Goal: Task Accomplishment & Management: Use online tool/utility

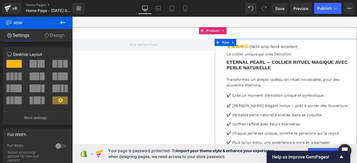
scroll to position [1282, 0]
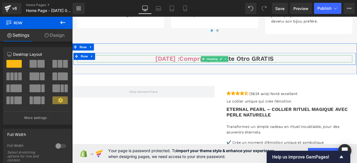
click at [323, 71] on h3 "[DATE] : compra 1 y llévate otro GRATIS" at bounding box center [241, 66] width 326 height 9
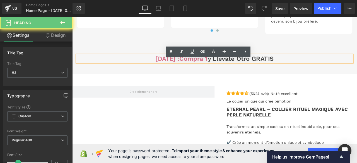
click at [323, 71] on h3 "[DATE] : compra 1 y llévate otro GRATIS" at bounding box center [241, 66] width 326 height 9
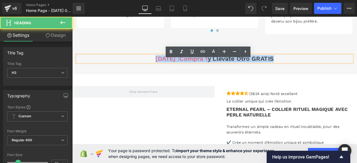
drag, startPoint x: 322, startPoint y: 75, endPoint x: 144, endPoint y: 71, distance: 177.6
click at [144, 71] on h3 "[DATE] : compra 1 y llévate otro GRATIS" at bounding box center [241, 66] width 326 height 9
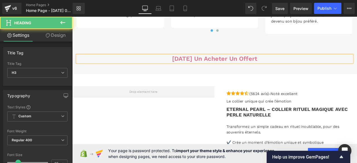
click at [219, 71] on span "[DATE] un acheter un offert" at bounding box center [240, 66] width 101 height 8
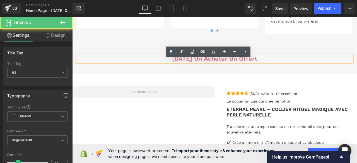
click at [222, 71] on span "[DATE] un acheter un offert" at bounding box center [240, 66] width 101 height 8
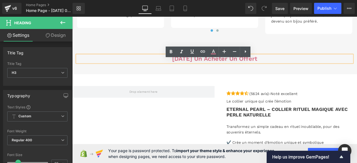
click at [220, 71] on span "[DATE] un acheter un offert" at bounding box center [240, 66] width 101 height 8
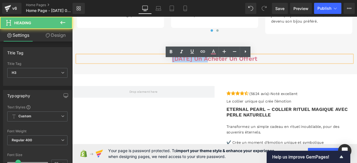
drag, startPoint x: 220, startPoint y: 72, endPoint x: 166, endPoint y: 74, distance: 53.8
click at [166, 71] on h3 "[DATE] un acheter un offert" at bounding box center [241, 66] width 326 height 9
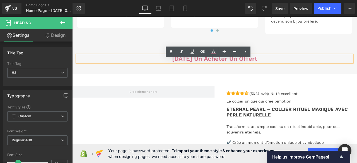
click at [228, 71] on span "[DATE] un acheter un offert" at bounding box center [240, 66] width 101 height 8
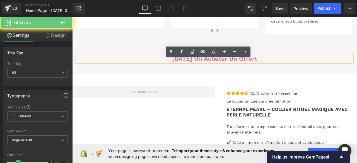
drag, startPoint x: 224, startPoint y: 72, endPoint x: 312, endPoint y: 74, distance: 87.8
click at [312, 71] on h3 "[DATE] un acheter un offert" at bounding box center [241, 66] width 326 height 9
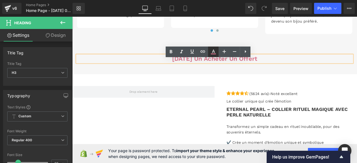
click at [213, 53] on icon at bounding box center [213, 52] width 7 height 7
type input "#d9768d"
type input "100"
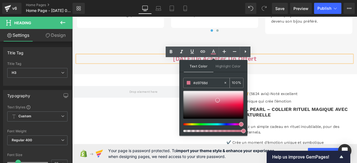
click at [225, 83] on icon at bounding box center [225, 83] width 4 height 4
type input "none"
type input "0"
drag, startPoint x: 218, startPoint y: 83, endPoint x: 183, endPoint y: 83, distance: 35.4
click at [183, 83] on div "Text Color Highlight Color none none 0 % transparent transparent 0 %" at bounding box center [213, 98] width 68 height 76
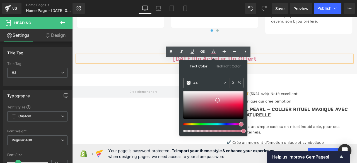
type input "444"
type input "100"
type input "4444"
type input "27"
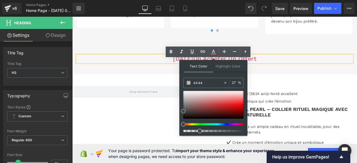
type input "44444"
type input "0"
type input "444444"
type input "100"
type input "#444444"
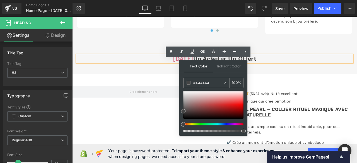
click at [188, 83] on span at bounding box center [189, 83] width 4 height 4
click at [328, 58] on div "[DATE] un acheter un offert Heading Row Row" at bounding box center [240, 66] width 337 height 37
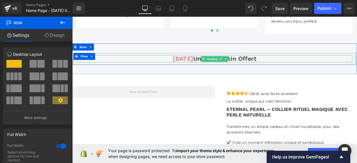
click at [215, 71] on span "[DATE]" at bounding box center [204, 66] width 24 height 8
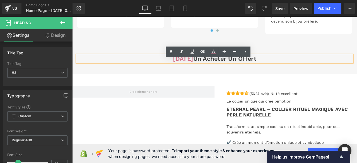
click at [223, 71] on h3 "[DATE] un acheter un offert" at bounding box center [241, 66] width 326 height 9
click at [283, 8] on span "Save" at bounding box center [279, 9] width 9 height 6
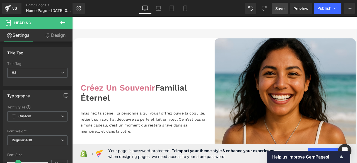
scroll to position [0, 0]
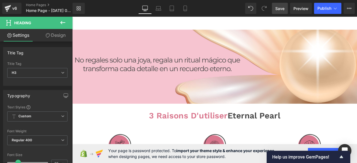
click at [64, 22] on icon at bounding box center [62, 22] width 7 height 7
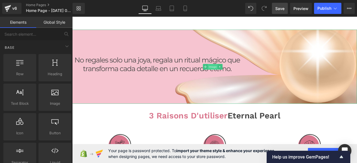
click at [238, 76] on span "Image" at bounding box center [239, 76] width 12 height 7
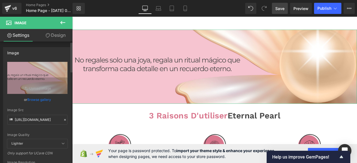
click at [64, 119] on icon at bounding box center [65, 120] width 4 height 4
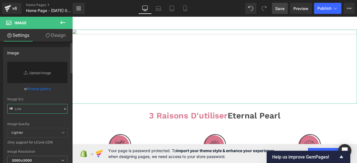
click at [52, 108] on input "text" at bounding box center [37, 109] width 60 height 10
paste input "[URL][DOMAIN_NAME]"
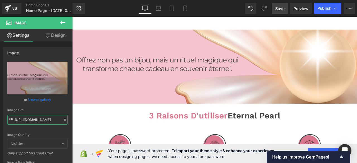
type input "[URL][DOMAIN_NAME]"
click at [280, 8] on span "Save" at bounding box center [279, 9] width 9 height 6
click at [185, 9] on icon at bounding box center [185, 9] width 6 height 6
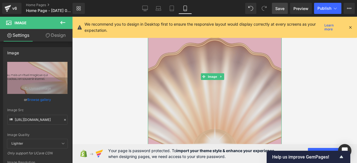
scroll to position [112, 0]
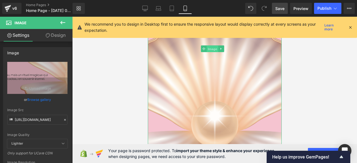
click at [211, 46] on span "Image" at bounding box center [213, 49] width 12 height 7
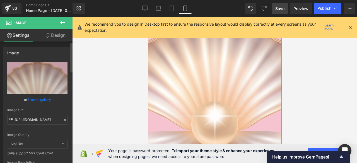
click at [64, 120] on icon at bounding box center [65, 120] width 4 height 4
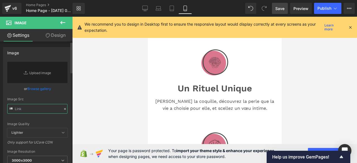
click at [49, 111] on input "text" at bounding box center [37, 109] width 60 height 10
paste input "[URL][DOMAIN_NAME][PHONE_NUMBER]"
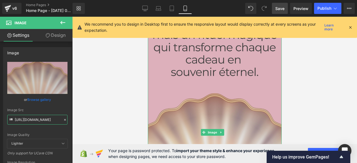
scroll to position [0, 0]
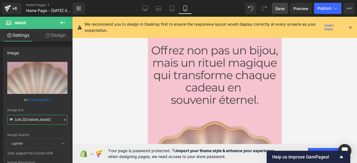
type input "[URL][DOMAIN_NAME]"
click at [278, 9] on span "Save" at bounding box center [279, 9] width 9 height 6
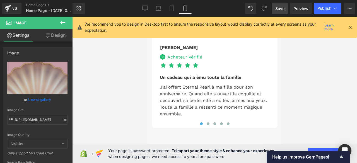
scroll to position [1924, 0]
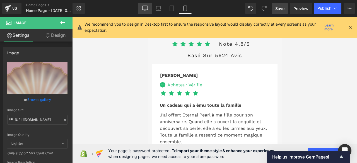
click at [147, 9] on icon at bounding box center [144, 9] width 5 height 0
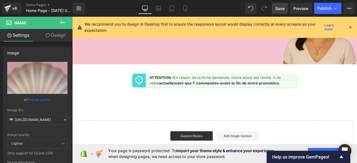
scroll to position [0, 0]
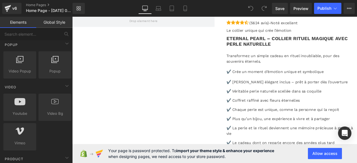
scroll to position [446, 0]
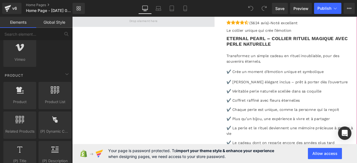
click at [145, 26] on span at bounding box center [156, 22] width 37 height 8
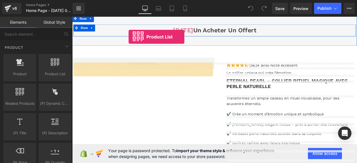
scroll to position [1288, 0]
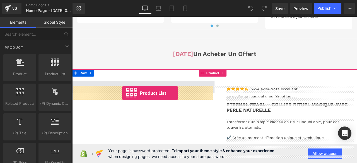
drag, startPoint x: 127, startPoint y: 78, endPoint x: 131, endPoint y: 107, distance: 29.6
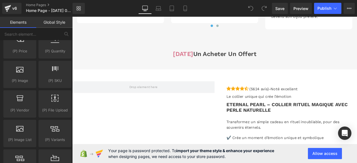
scroll to position [613, 0]
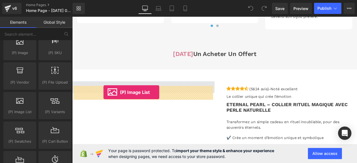
drag, startPoint x: 91, startPoint y: 116, endPoint x: 109, endPoint y: 106, distance: 20.8
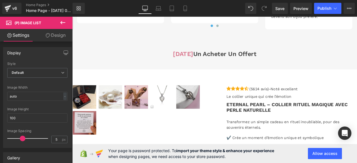
click at [62, 22] on icon at bounding box center [62, 22] width 5 height 3
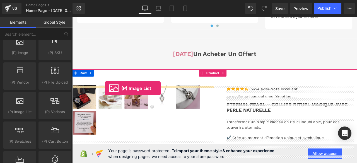
drag, startPoint x: 92, startPoint y: 117, endPoint x: 111, endPoint y: 102, distance: 24.6
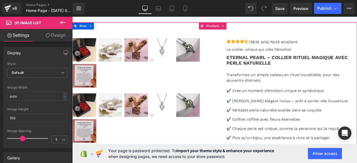
scroll to position [1316, 0]
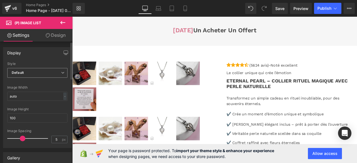
click at [59, 74] on span "Default" at bounding box center [37, 73] width 60 height 10
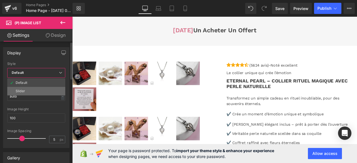
click at [47, 88] on li "Slider" at bounding box center [36, 91] width 58 height 8
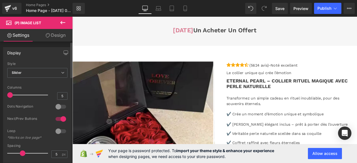
drag, startPoint x: 39, startPoint y: 95, endPoint x: 13, endPoint y: 95, distance: 26.2
click at [13, 95] on div at bounding box center [29, 94] width 38 height 11
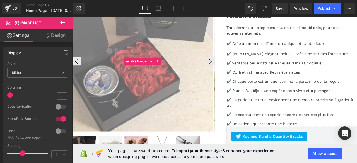
scroll to position [1455, 0]
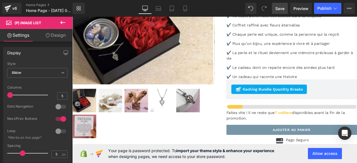
drag, startPoint x: 277, startPoint y: 9, endPoint x: 104, endPoint y: 110, distance: 199.5
click at [277, 9] on span "Save" at bounding box center [279, 9] width 9 height 6
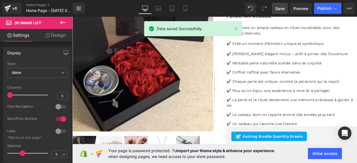
scroll to position [479, 0]
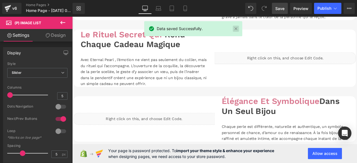
click at [235, 28] on link at bounding box center [236, 29] width 6 height 6
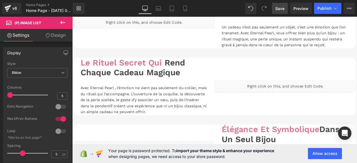
scroll to position [585, 0]
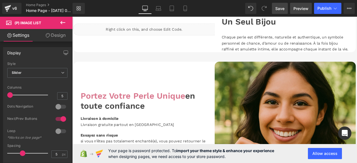
click at [297, 10] on span "Preview" at bounding box center [300, 9] width 15 height 6
click at [304, 10] on span "Preview" at bounding box center [300, 9] width 15 height 6
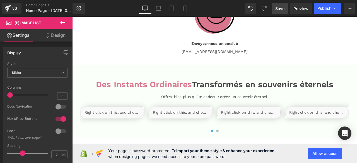
scroll to position [920, 0]
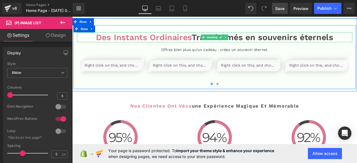
click at [297, 47] on h1 "Des Instants Ordinaires Transformés en souvenirs éternels" at bounding box center [241, 41] width 326 height 12
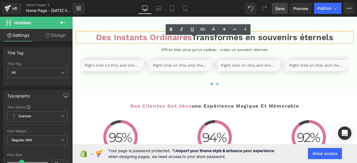
click at [297, 47] on h1 "Des Instants Ordinaires Transformés en souvenirs éternels" at bounding box center [241, 41] width 326 height 12
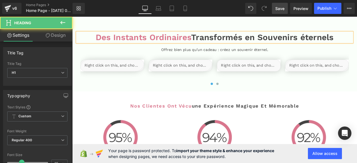
click at [282, 47] on h1 "Des Instants Ordinaires Transformés en Souvenirs éternels" at bounding box center [241, 41] width 326 height 12
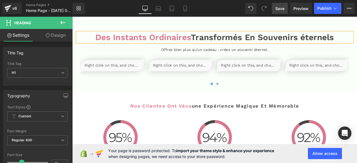
click at [347, 47] on h1 "Des Instants Ordinaires Transformés En Souvenirs éternels" at bounding box center [241, 41] width 326 height 12
click at [277, 8] on span "Save" at bounding box center [279, 9] width 9 height 6
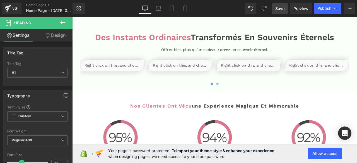
click at [176, 126] on span "Nos Clientes Ont Vécu" at bounding box center [177, 122] width 73 height 7
click at [169, 126] on span "Nos Clientes Ont Vécu" at bounding box center [177, 122] width 73 height 7
click at [161, 101] on div at bounding box center [241, 98] width 318 height 8
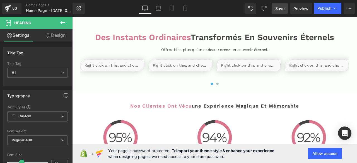
click at [184, 101] on div at bounding box center [241, 98] width 318 height 8
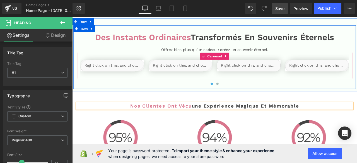
click at [184, 101] on div at bounding box center [241, 98] width 318 height 8
click at [178, 100] on div at bounding box center [241, 98] width 318 height 8
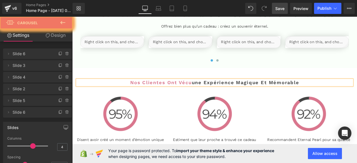
click at [179, 98] on span "Nos Clientes Ont Vécu" at bounding box center [177, 94] width 73 height 7
click at [178, 98] on span "Nos Clientes Ont Vécu" at bounding box center [177, 94] width 73 height 7
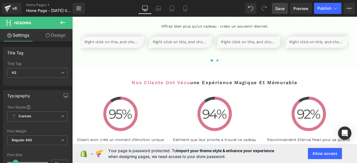
click at [279, 8] on span "Save" at bounding box center [279, 9] width 9 height 6
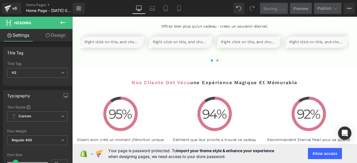
scroll to position [1004, 0]
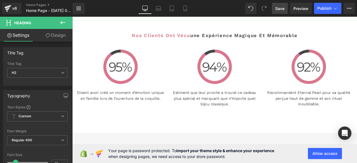
click at [280, 9] on span "Save" at bounding box center [279, 9] width 9 height 6
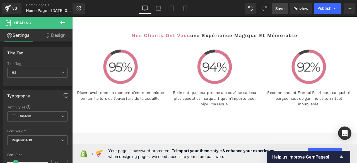
click at [61, 22] on icon at bounding box center [62, 22] width 5 height 3
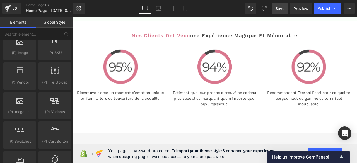
click at [51, 21] on link "Global Style" at bounding box center [54, 22] width 36 height 11
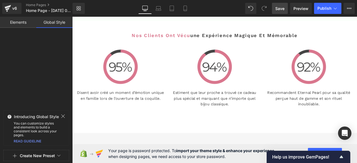
click at [35, 156] on button "Create New Preset" at bounding box center [37, 156] width 35 height 12
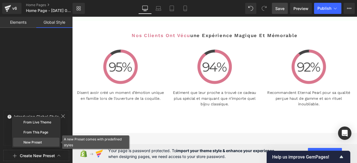
click at [34, 142] on div "New Preset" at bounding box center [36, 142] width 46 height 9
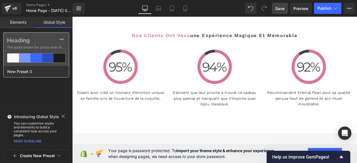
click at [22, 44] on div "Heading The quick brown fox jumps over the lazy..." at bounding box center [36, 49] width 65 height 33
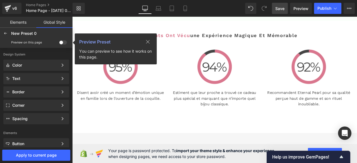
click at [54, 21] on link "Global Style" at bounding box center [54, 22] width 36 height 11
click at [6, 33] on icon at bounding box center [5, 33] width 4 height 4
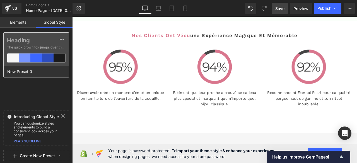
click at [51, 47] on span "The quick brown fox jumps over the lazy..." at bounding box center [36, 47] width 59 height 5
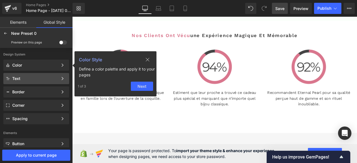
click at [35, 79] on div "Text" at bounding box center [35, 78] width 46 height 4
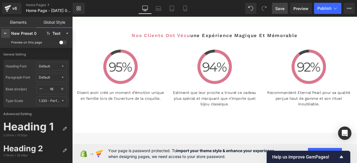
click at [7, 34] on icon at bounding box center [5, 33] width 4 height 4
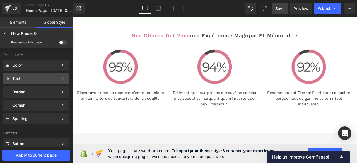
click at [29, 78] on div "Text" at bounding box center [35, 78] width 46 height 4
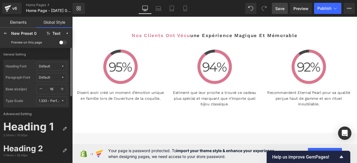
click at [43, 64] on button "Default" at bounding box center [51, 66] width 31 height 9
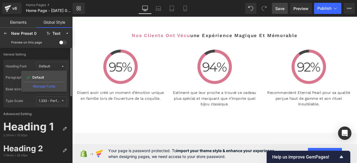
click at [41, 85] on div "Manage Fonts" at bounding box center [43, 86] width 41 height 8
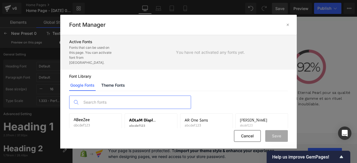
click at [121, 96] on input "text" at bounding box center [136, 102] width 110 height 13
type input "montserr"
click at [88, 123] on p "abcdef123" at bounding box center [85, 125] width 23 height 4
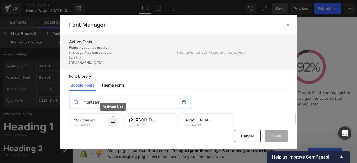
click at [116, 118] on p at bounding box center [112, 122] width 9 height 9
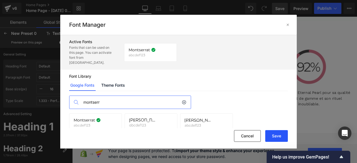
click at [273, 138] on button "Save" at bounding box center [276, 136] width 23 height 12
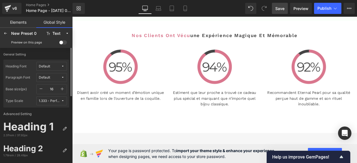
click at [43, 68] on div "Default" at bounding box center [44, 66] width 11 height 4
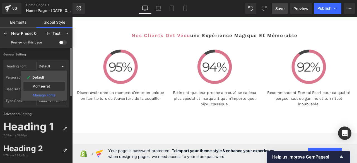
click at [41, 86] on label "Montserrat" at bounding box center [41, 86] width 18 height 4
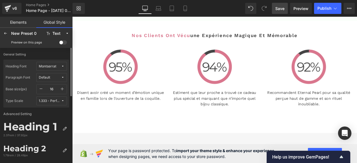
click at [50, 78] on div "Default" at bounding box center [44, 78] width 11 height 4
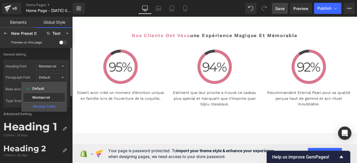
click at [48, 98] on label "Montserrat" at bounding box center [41, 98] width 18 height 4
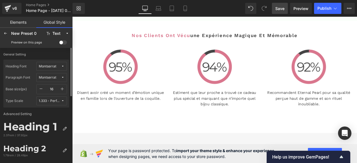
click at [61, 43] on span at bounding box center [63, 42] width 8 height 4
click at [59, 43] on input "checkbox" at bounding box center [59, 43] width 0 height 0
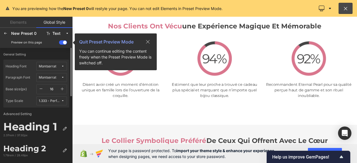
scroll to position [984, 0]
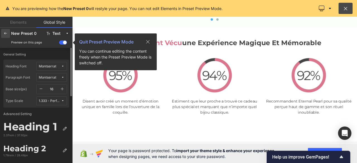
click at [4, 33] on icon at bounding box center [5, 33] width 4 height 4
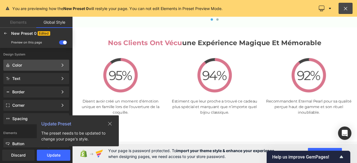
click at [37, 66] on div "Color" at bounding box center [35, 65] width 46 height 4
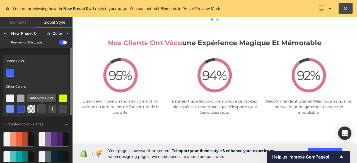
click at [41, 110] on icon at bounding box center [42, 109] width 4 height 4
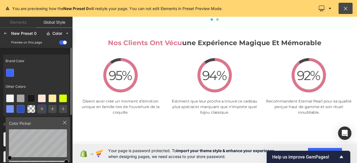
scroll to position [56, 0]
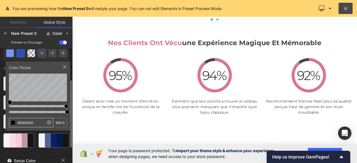
click at [49, 122] on icon at bounding box center [49, 122] width 7 height 7
drag, startPoint x: 30, startPoint y: 124, endPoint x: 13, endPoint y: 124, distance: 17.3
click at [13, 124] on div "#000000 100 %" at bounding box center [38, 122] width 58 height 9
type input "#FFFFFF"
type input "#d9768d"
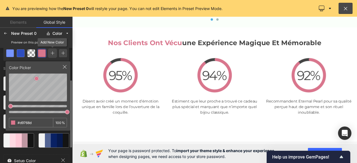
click at [52, 54] on icon at bounding box center [52, 53] width 4 height 4
click at [40, 123] on input "#000000" at bounding box center [26, 122] width 35 height 9
click at [50, 123] on icon at bounding box center [49, 122] width 7 height 7
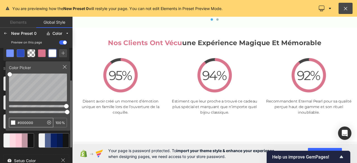
click at [32, 122] on input "#000000" at bounding box center [26, 122] width 35 height 9
type input "#"
type input "0BC179"
click at [64, 67] on icon at bounding box center [64, 67] width 4 height 4
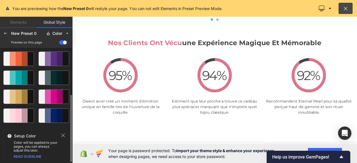
scroll to position [25, 0]
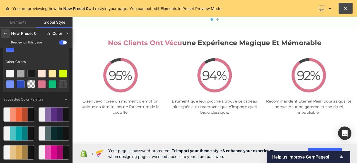
click at [6, 33] on icon at bounding box center [5, 33] width 4 height 4
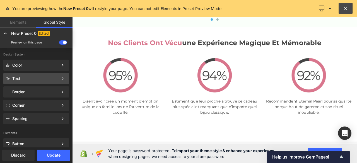
click at [37, 74] on div "Text Color Style Define a color palette and apply it to your pages 1 of 3 Next" at bounding box center [36, 78] width 66 height 11
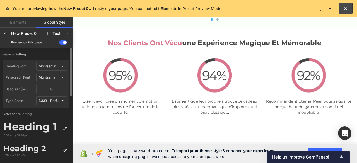
click at [62, 89] on icon "button" at bounding box center [62, 89] width 4 height 4
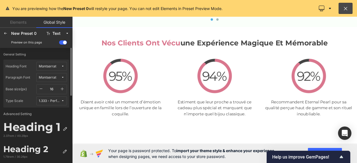
click at [62, 89] on icon "button" at bounding box center [62, 89] width 4 height 4
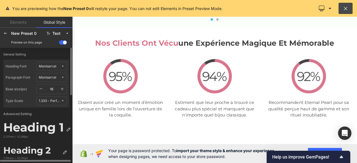
click at [62, 89] on icon "button" at bounding box center [62, 89] width 4 height 4
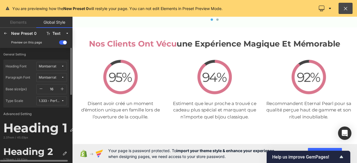
click at [62, 89] on icon "button" at bounding box center [62, 89] width 4 height 4
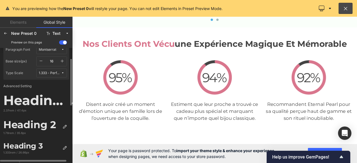
scroll to position [56, 0]
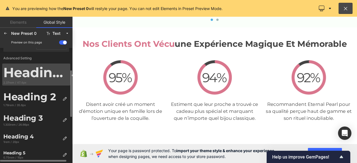
click at [57, 76] on div "Heading 1" at bounding box center [36, 73] width 66 height 16
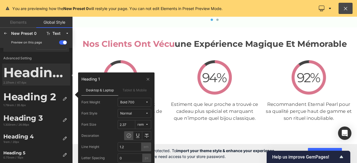
click at [133, 102] on div "Bold 700" at bounding box center [127, 102] width 14 height 4
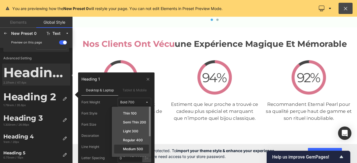
click at [133, 147] on label "Medium 500" at bounding box center [133, 149] width 20 height 4
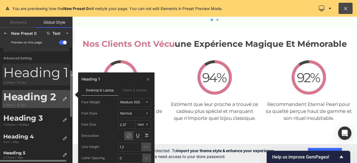
click at [45, 101] on div "Heading 2" at bounding box center [31, 97] width 57 height 12
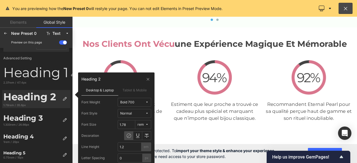
click at [132, 113] on span "Normal" at bounding box center [132, 114] width 25 height 4
click at [134, 102] on div "Bold 700" at bounding box center [127, 102] width 14 height 4
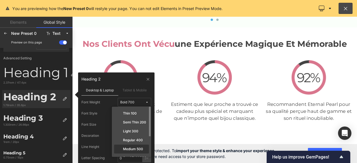
click at [135, 149] on label "Medium 500" at bounding box center [133, 149] width 20 height 4
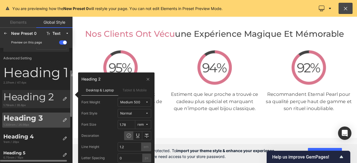
click at [36, 121] on div "Heading 3" at bounding box center [31, 118] width 57 height 9
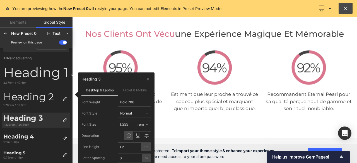
click at [129, 103] on div "Bold 700" at bounding box center [127, 102] width 14 height 4
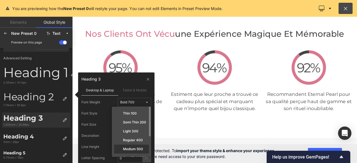
click at [131, 149] on label "Medium 500" at bounding box center [133, 149] width 20 height 4
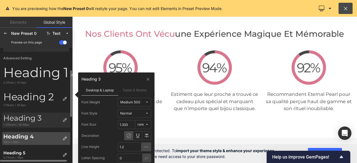
click at [20, 137] on div "Heading 4" at bounding box center [31, 136] width 57 height 7
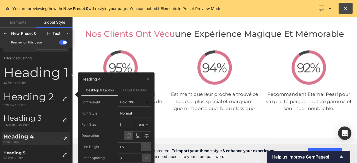
click at [129, 101] on div "Bold 700" at bounding box center [127, 102] width 14 height 4
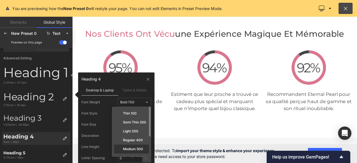
click at [131, 149] on label "Medium 500" at bounding box center [133, 149] width 20 height 4
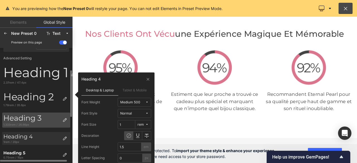
scroll to position [84, 0]
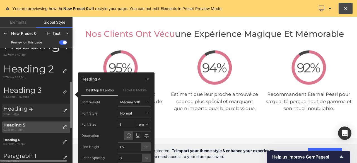
click at [28, 126] on div "Heading 5" at bounding box center [31, 125] width 57 height 5
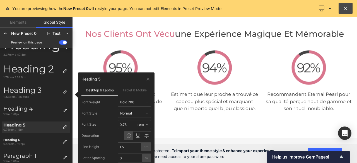
click at [127, 103] on div "Bold 700" at bounding box center [127, 102] width 14 height 4
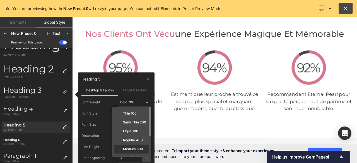
click at [136, 146] on div "Medium 500" at bounding box center [131, 149] width 35 height 9
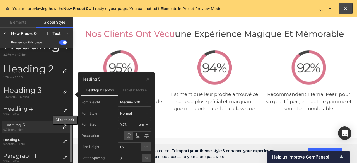
scroll to position [112, 0]
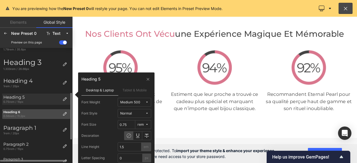
click at [19, 115] on div "0.56rem / 11.2px" at bounding box center [31, 116] width 57 height 4
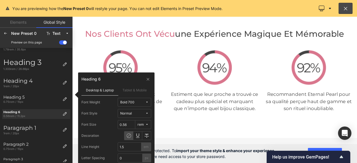
click at [127, 101] on div "Bold 700" at bounding box center [127, 102] width 14 height 4
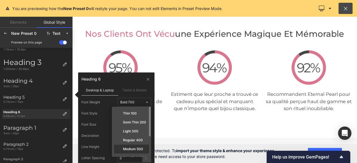
click at [131, 149] on label "Medium 500" at bounding box center [133, 149] width 20 height 4
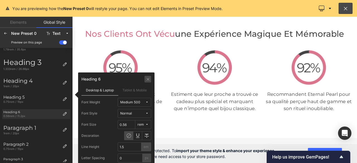
click at [148, 79] on icon at bounding box center [148, 79] width 4 height 4
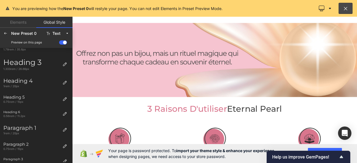
scroll to position [0, 0]
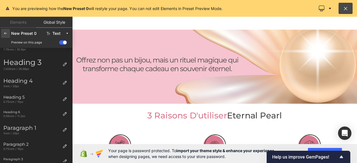
click at [5, 33] on icon at bounding box center [5, 33] width 4 height 4
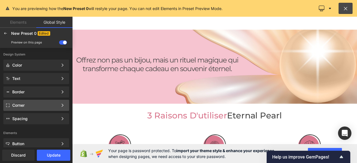
click at [23, 107] on div "Corner" at bounding box center [36, 105] width 66 height 11
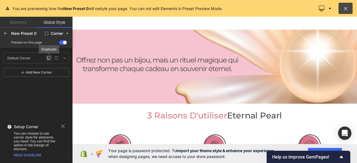
click at [47, 59] on icon at bounding box center [49, 58] width 4 height 4
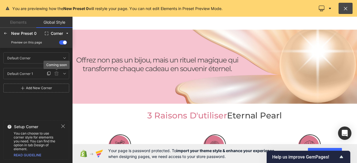
click at [56, 74] on icon at bounding box center [56, 73] width 4 height 4
click at [57, 73] on icon at bounding box center [56, 73] width 4 height 4
click at [65, 74] on icon at bounding box center [64, 73] width 4 height 4
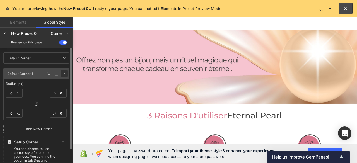
click at [65, 74] on icon at bounding box center [64, 73] width 4 height 4
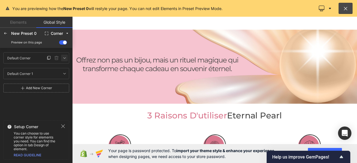
click at [65, 57] on icon at bounding box center [64, 58] width 4 height 4
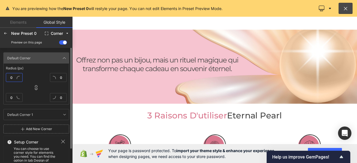
click at [10, 77] on input "0" at bounding box center [14, 77] width 17 height 9
click at [66, 58] on icon at bounding box center [64, 58] width 4 height 4
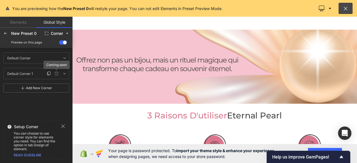
click at [56, 74] on icon at bounding box center [56, 73] width 4 height 4
click at [60, 127] on div "Setup Corner" at bounding box center [36, 126] width 65 height 5
click at [64, 126] on icon at bounding box center [63, 126] width 4 height 4
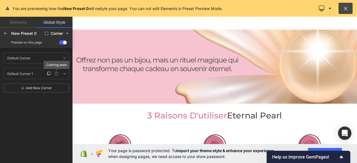
click at [57, 73] on icon at bounding box center [56, 73] width 4 height 4
click at [6, 34] on icon at bounding box center [5, 33] width 4 height 4
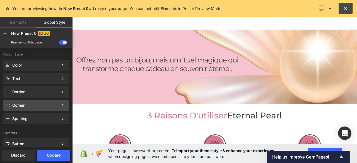
click at [27, 104] on div "Corner" at bounding box center [35, 105] width 46 height 4
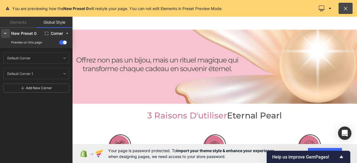
click at [4, 33] on icon at bounding box center [5, 33] width 4 height 4
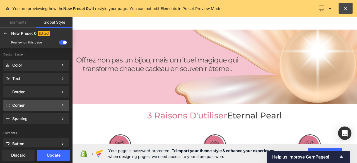
click at [34, 105] on div "Corner" at bounding box center [35, 105] width 46 height 4
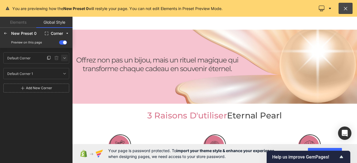
click at [66, 58] on icon at bounding box center [64, 58] width 4 height 4
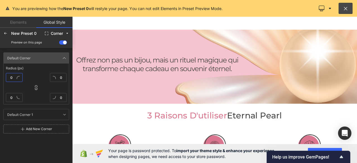
click at [13, 78] on input "0" at bounding box center [14, 77] width 17 height 9
type input "20"
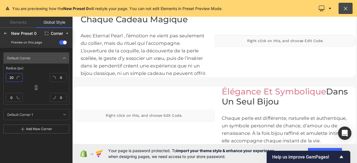
scroll to position [502, 0]
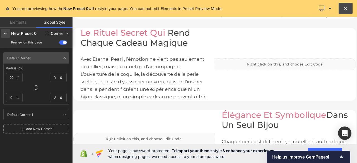
click at [6, 31] on icon at bounding box center [5, 33] width 4 height 4
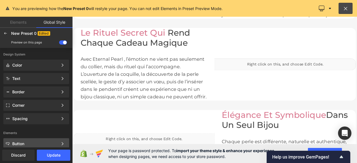
click at [39, 141] on div "Button Color Style Define a color palette and apply it to your pages 1 of 3 Next" at bounding box center [36, 143] width 66 height 11
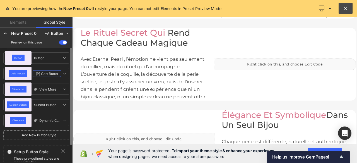
click at [37, 73] on input "(P) Cart Button" at bounding box center [47, 73] width 28 height 7
click at [19, 74] on span "Add To Cart" at bounding box center [18, 73] width 14 height 2
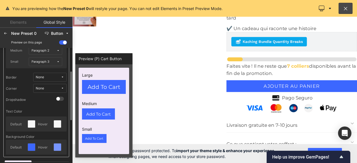
scroll to position [84, 0]
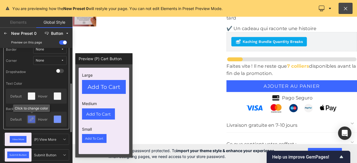
click at [31, 118] on icon at bounding box center [31, 119] width 4 height 4
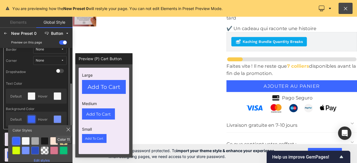
click at [65, 149] on div at bounding box center [64, 151] width 8 height 8
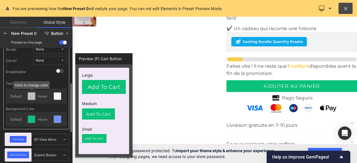
click at [31, 97] on icon at bounding box center [31, 96] width 4 height 4
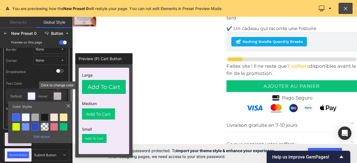
click at [58, 96] on icon at bounding box center [57, 96] width 4 height 4
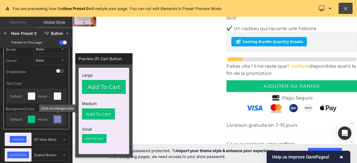
click at [57, 119] on icon at bounding box center [57, 119] width 4 height 4
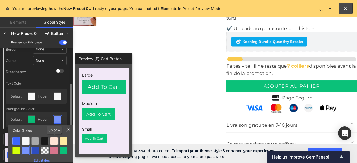
click at [54, 144] on div at bounding box center [54, 141] width 8 height 8
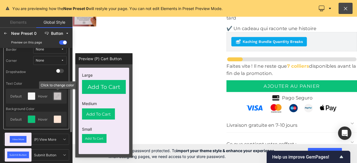
click at [58, 94] on icon at bounding box center [57, 96] width 4 height 4
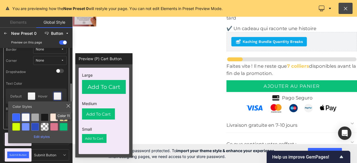
click at [64, 127] on div at bounding box center [64, 127] width 8 height 8
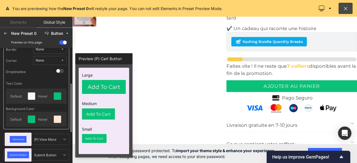
scroll to position [28, 0]
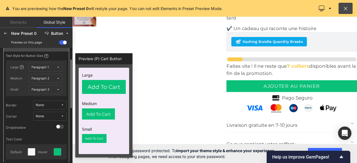
click at [49, 67] on span "Paragraph 1" at bounding box center [44, 67] width 25 height 4
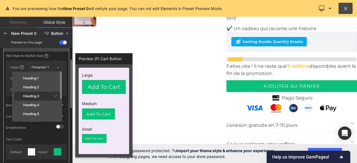
click at [41, 95] on div "Heading 3" at bounding box center [33, 96] width 37 height 4
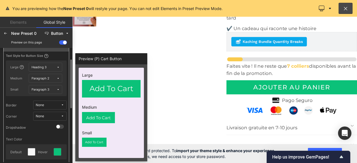
click at [46, 79] on div "Paragraph 2" at bounding box center [41, 78] width 18 height 4
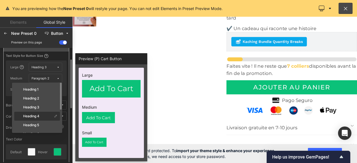
click at [41, 115] on div "Heading 4" at bounding box center [33, 116] width 37 height 4
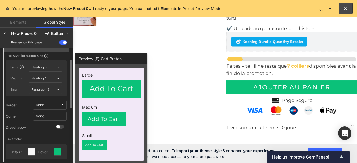
click at [44, 86] on button "Paragraph 3" at bounding box center [45, 89] width 33 height 9
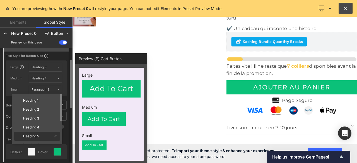
click at [36, 136] on label "Heading 5" at bounding box center [31, 136] width 16 height 4
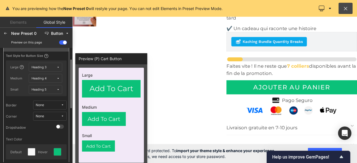
click at [56, 116] on span "None" at bounding box center [48, 116] width 25 height 4
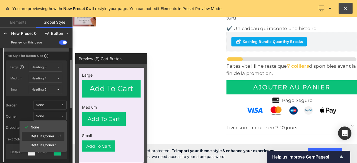
click at [47, 138] on label "Default Corner" at bounding box center [43, 136] width 24 height 4
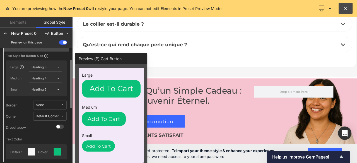
scroll to position [2128, 0]
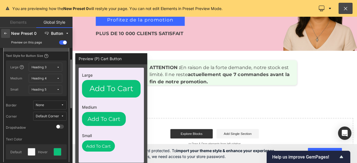
click at [6, 31] on icon at bounding box center [5, 33] width 4 height 4
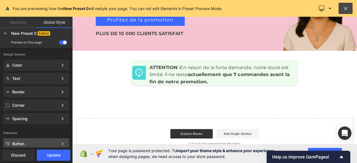
click at [37, 142] on div "Button" at bounding box center [35, 144] width 46 height 4
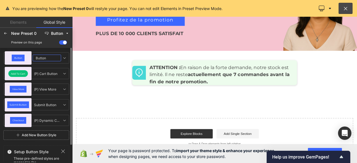
click at [39, 57] on input "Button" at bounding box center [47, 58] width 28 height 7
click at [18, 57] on span "Button" at bounding box center [18, 58] width 8 height 2
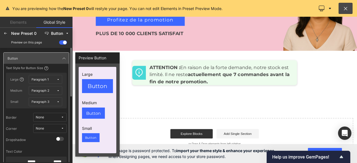
click at [50, 78] on span "Paragraph 1" at bounding box center [44, 79] width 25 height 4
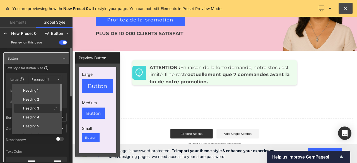
click at [39, 109] on label "Heading 3" at bounding box center [31, 108] width 16 height 4
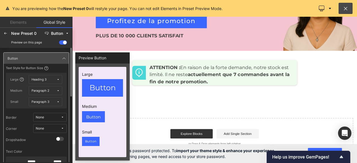
click at [42, 90] on div "Paragraph 2" at bounding box center [41, 91] width 18 height 4
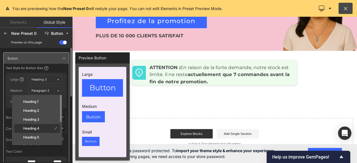
click at [41, 130] on div "Heading 4" at bounding box center [33, 128] width 37 height 4
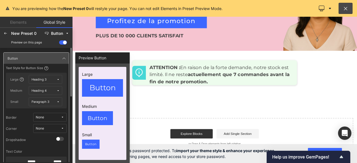
click at [50, 102] on span "Paragraph 3" at bounding box center [44, 102] width 25 height 4
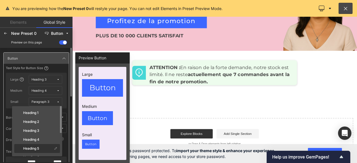
click at [38, 147] on label "Heading 5" at bounding box center [31, 149] width 16 height 4
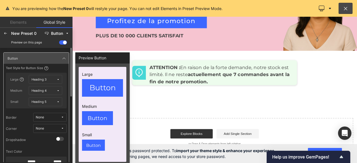
click at [48, 129] on span "None" at bounding box center [48, 129] width 25 height 4
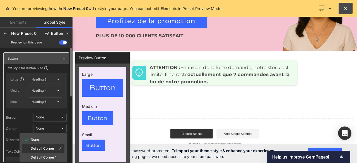
click at [43, 148] on label "Default Corner" at bounding box center [43, 149] width 24 height 4
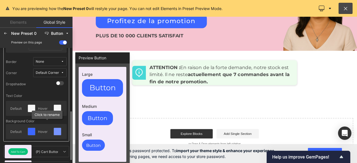
scroll to position [84, 0]
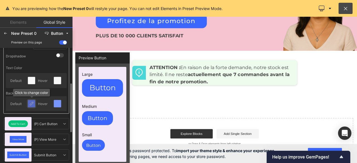
click at [31, 103] on icon at bounding box center [31, 103] width 4 height 4
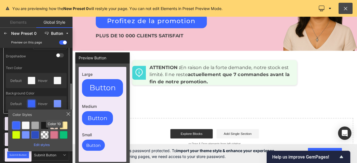
click at [54, 135] on div at bounding box center [54, 135] width 8 height 8
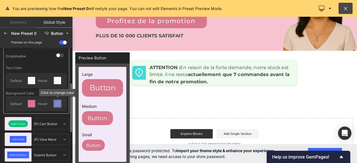
click at [57, 103] on icon at bounding box center [57, 103] width 4 height 4
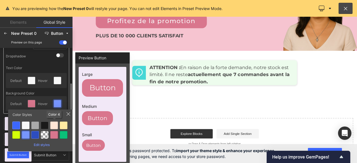
click at [54, 126] on div at bounding box center [54, 126] width 8 height 8
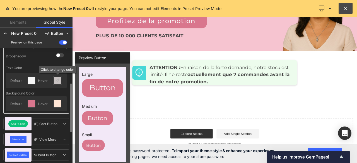
click at [57, 79] on icon at bounding box center [57, 80] width 4 height 4
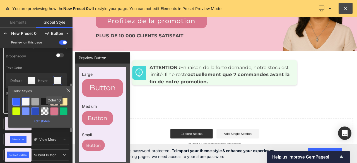
click at [52, 112] on div at bounding box center [54, 111] width 8 height 8
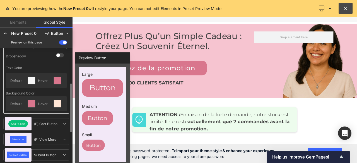
scroll to position [2100, 0]
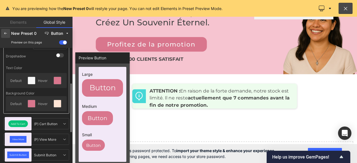
click at [5, 33] on icon at bounding box center [5, 33] width 4 height 4
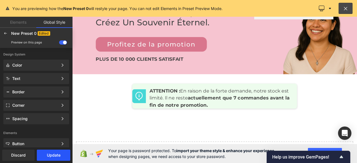
click at [53, 156] on button "Update" at bounding box center [53, 155] width 33 height 11
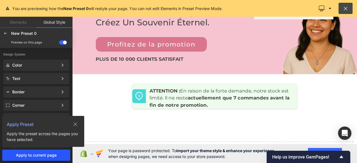
click at [42, 156] on span "Apply to current page" at bounding box center [36, 155] width 66 height 4
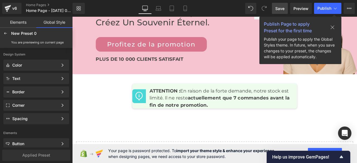
click at [333, 28] on icon at bounding box center [333, 28] width 4 height 4
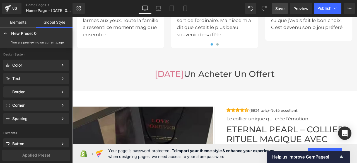
scroll to position [1319, 0]
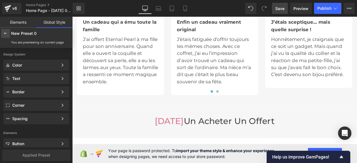
click at [5, 32] on icon at bounding box center [5, 33] width 4 height 4
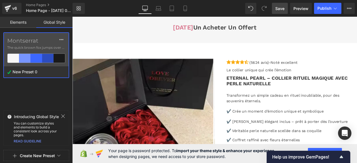
click at [62, 118] on icon at bounding box center [63, 116] width 4 height 4
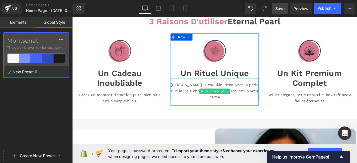
scroll to position [139, 0]
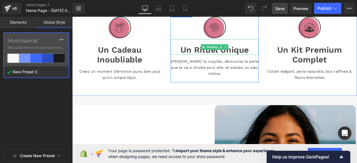
click at [246, 58] on h1 "Un Rituel Unique" at bounding box center [241, 56] width 104 height 12
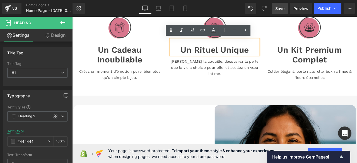
click at [246, 55] on h1 "Un Rituel Unique" at bounding box center [241, 56] width 104 height 12
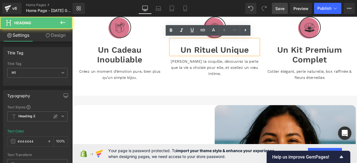
click at [214, 56] on h1 "Un Rituel Unique" at bounding box center [241, 56] width 104 height 12
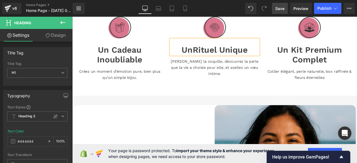
click at [246, 54] on h1 "Un Rituel Unique" at bounding box center [241, 56] width 104 height 12
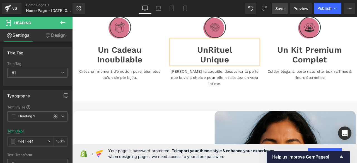
click at [318, 115] on div "Image Un Cadeau Inoubliable Heading Créez un moment d’émotion pure, bien plus q…" at bounding box center [240, 58] width 337 height 114
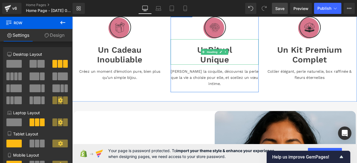
click at [221, 67] on h1 "Un Rituel Unique" at bounding box center [241, 61] width 104 height 23
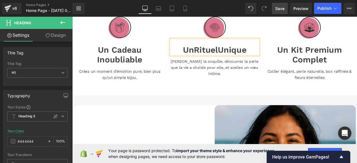
click at [281, 9] on span "Save" at bounding box center [279, 9] width 9 height 6
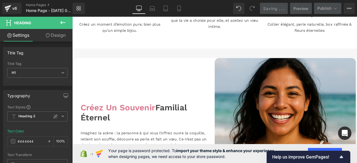
scroll to position [251, 0]
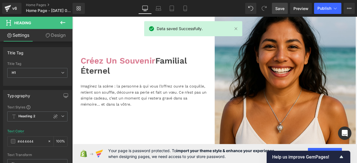
click at [135, 67] on font "Créez Un Souvenir" at bounding box center [126, 69] width 89 height 12
click at [197, 86] on div "Imaginez la scène : la personne à qui vous l’offrez ouvre la coquille, retient …" at bounding box center [157, 104] width 151 height 37
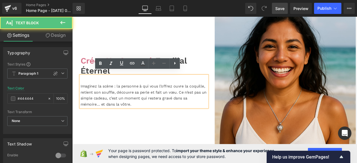
drag, startPoint x: 80, startPoint y: 95, endPoint x: 127, endPoint y: 95, distance: 46.6
click at [102, 95] on div "Imaginez la scène : la personne à qui vous l’offrez ouvre la coquille, retient …" at bounding box center [157, 104] width 151 height 37
click at [130, 95] on div "Imaginez la scène : la personne à qui vous l’offrez ouvre la coquille, retient …" at bounding box center [157, 104] width 151 height 37
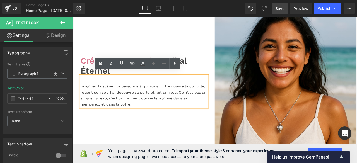
click at [100, 97] on div "Imaginez la scène : la personne à qui vous l’offrez ouvre la coquille, retient …" at bounding box center [157, 104] width 151 height 37
drag, startPoint x: 130, startPoint y: 95, endPoint x: 133, endPoint y: 96, distance: 3.3
click at [133, 96] on div "Imaginez la scène : la personne à qui vous l’offrez ouvre la coquille, retient …" at bounding box center [157, 104] width 151 height 37
click at [101, 62] on icon at bounding box center [100, 63] width 3 height 3
drag, startPoint x: 181, startPoint y: 103, endPoint x: 230, endPoint y: 104, distance: 48.8
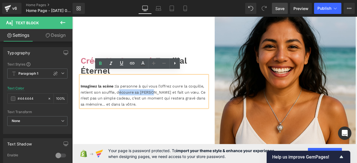
click at [230, 104] on div "Imaginez la scène : la personne à qui vous l’offrez ouvre la coquille, retient …" at bounding box center [157, 104] width 151 height 37
click at [102, 62] on icon at bounding box center [100, 63] width 7 height 7
drag, startPoint x: 104, startPoint y: 113, endPoint x: 136, endPoint y: 113, distance: 32.1
click at [136, 113] on div "Imaginez la scène : la personne à qui vous l’offrez ouvre la coquille, retient …" at bounding box center [157, 104] width 151 height 37
click at [103, 63] on icon at bounding box center [100, 63] width 7 height 7
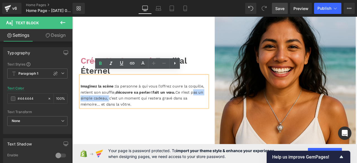
drag, startPoint x: 164, startPoint y: 113, endPoint x: 225, endPoint y: 115, distance: 61.1
click at [225, 115] on div "Imaginez la scène : la personne à qui vous l’offrez ouvre la coquille, retient …" at bounding box center [157, 104] width 151 height 37
click at [99, 63] on icon at bounding box center [100, 63] width 3 height 3
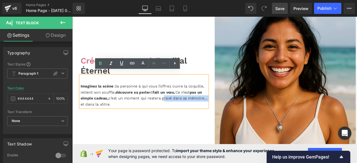
drag, startPoint x: 161, startPoint y: 122, endPoint x: 229, endPoint y: 124, distance: 68.0
click at [229, 124] on div "Imaginez la scène : la personne à qui vous l’offrez ouvre la coquille, retient …" at bounding box center [157, 104] width 151 height 37
click at [101, 62] on icon at bounding box center [100, 63] width 7 height 7
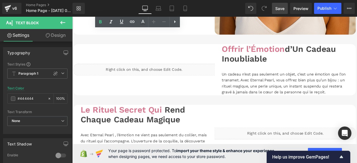
scroll to position [418, 0]
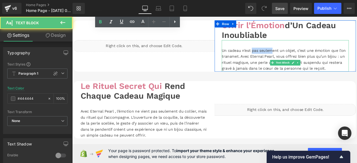
drag, startPoint x: 294, startPoint y: 62, endPoint x: 324, endPoint y: 62, distance: 30.1
click at [324, 62] on div "Un cadeau n’est pas seulement un objet, c’est une émotion que l’on transmet. Av…" at bounding box center [324, 63] width 151 height 37
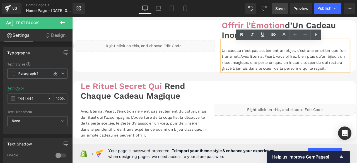
click at [357, 62] on div "Un cadeau n’est pas seulement un objet, c’est une émotion que l’on transmet. Av…" at bounding box center [324, 63] width 151 height 37
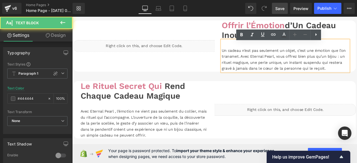
click at [357, 62] on div "Un cadeau n’est pas seulement un objet, c’est une émotion que l’on transmet. Av…" at bounding box center [324, 63] width 151 height 37
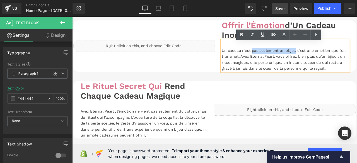
drag, startPoint x: 360, startPoint y: 62, endPoint x: 294, endPoint y: 62, distance: 66.1
click at [294, 62] on div "Un cadeau n’est pas seulement un objet, c’est une émotion que l’on transmet. Av…" at bounding box center [324, 63] width 151 height 37
click at [239, 35] on icon at bounding box center [241, 35] width 7 height 7
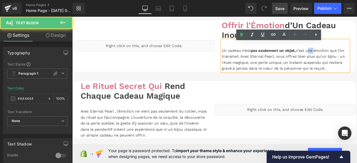
drag, startPoint x: 380, startPoint y: 60, endPoint x: 389, endPoint y: 66, distance: 10.6
click at [357, 66] on div "Un cadeau n’est pas seulement un objet, c’est une émotion que l’on transmet. Av…" at bounding box center [324, 63] width 151 height 37
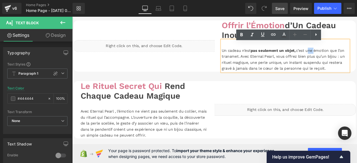
click at [357, 62] on div "Un cadeau n’est pas seulement un objet, c’est une émotion que l’on transmet. Av…" at bounding box center [324, 63] width 151 height 37
drag, startPoint x: 381, startPoint y: 61, endPoint x: 323, endPoint y: 72, distance: 58.9
click at [323, 72] on div "Un cadeau n’est pas seulement un objet, c’est une émotion que l’on transmet. Av…" at bounding box center [324, 63] width 151 height 37
click at [241, 34] on icon at bounding box center [241, 35] width 7 height 7
drag, startPoint x: 247, startPoint y: 78, endPoint x: 325, endPoint y: 78, distance: 77.8
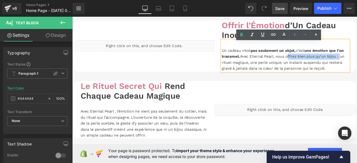
click at [325, 78] on div "Un cadeau n’est pas seulement un objet, c’est une émotion que l’on transmet. Av…" at bounding box center [324, 63] width 151 height 37
click at [244, 34] on icon at bounding box center [241, 35] width 7 height 7
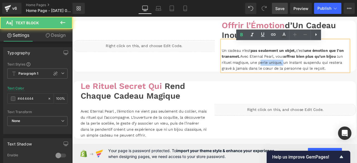
drag, startPoint x: 247, startPoint y: 88, endPoint x: 284, endPoint y: 91, distance: 36.9
click at [284, 82] on div "Un cadeau n’est pas seulement un objet, c’est une émotion que l’on transmet. Av…" at bounding box center [324, 63] width 151 height 37
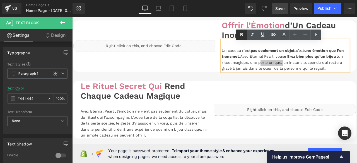
click at [243, 34] on icon at bounding box center [241, 35] width 7 height 7
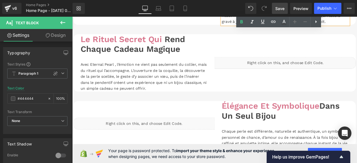
scroll to position [502, 0]
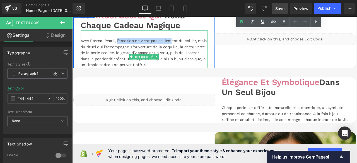
drag, startPoint x: 134, startPoint y: 66, endPoint x: 219, endPoint y: 69, distance: 85.1
click at [219, 69] on div "Avec Eternal Pearl , l’émotion ne vient pas seulement du collier, mais du ritue…" at bounding box center [157, 60] width 151 height 36
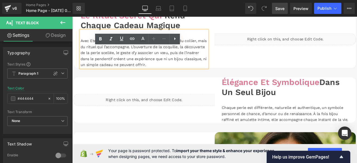
click at [132, 75] on div "Avec Eternal Pearl , l’émotion ne vient pas seulement du collier, mais du ritue…" at bounding box center [157, 60] width 151 height 36
drag, startPoint x: 133, startPoint y: 75, endPoint x: 185, endPoint y: 78, distance: 52.5
click at [185, 77] on div "Avec Eternal Pearl , l’émotion ne vient pas seulement du collier, mais du ritue…" at bounding box center [157, 60] width 151 height 36
click at [101, 39] on icon at bounding box center [100, 39] width 7 height 7
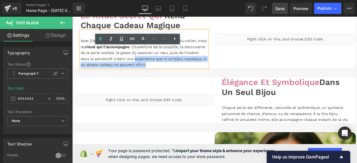
drag, startPoint x: 162, startPoint y: 102, endPoint x: 231, endPoint y: 112, distance: 69.0
click at [231, 77] on div "Avec Eternal Pearl , l’émotion ne vient pas seulement du collier, mais du ritue…" at bounding box center [157, 55] width 151 height 45
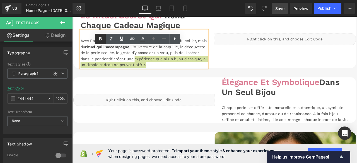
click at [101, 38] on icon at bounding box center [100, 38] width 3 height 3
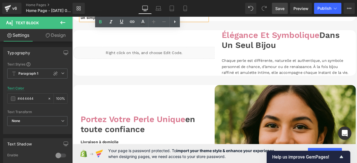
scroll to position [585, 0]
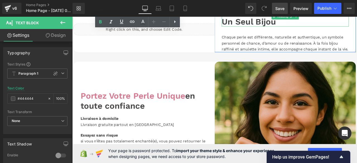
click at [250, 17] on span "Élégance Et Symbolique" at bounding box center [307, 11] width 116 height 12
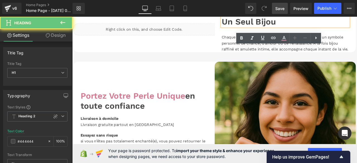
click at [250, 17] on span "Élégance Et Symbolique" at bounding box center [307, 11] width 116 height 12
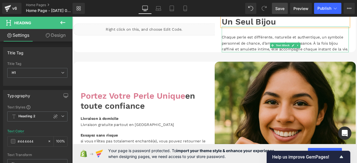
click at [278, 59] on div "Chaque perle est différente, naturelle et authentique, un symbole personnel de …" at bounding box center [324, 47] width 151 height 21
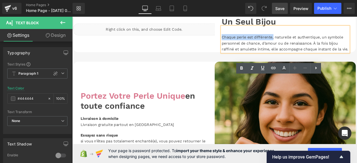
drag, startPoint x: 248, startPoint y: 99, endPoint x: 324, endPoint y: 105, distance: 76.3
click at [324, 59] on div "Chaque perle est différente, naturelle et authentique, un symbole personnel de …" at bounding box center [324, 47] width 151 height 21
click at [243, 68] on icon at bounding box center [241, 67] width 3 height 3
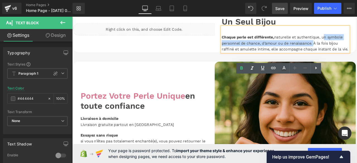
drag, startPoint x: 285, startPoint y: 110, endPoint x: 323, endPoint y: 120, distance: 39.1
click at [323, 59] on div "Chaque perle est différente, naturelle et authentique, un symbole personnel de …" at bounding box center [324, 47] width 151 height 21
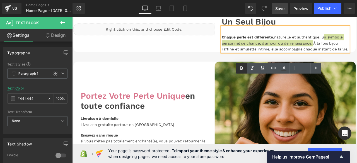
click at [242, 69] on icon at bounding box center [241, 67] width 3 height 3
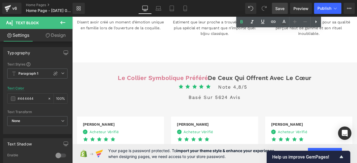
scroll to position [1115, 0]
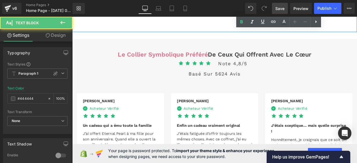
drag, startPoint x: 152, startPoint y: 89, endPoint x: 159, endPoint y: 89, distance: 6.7
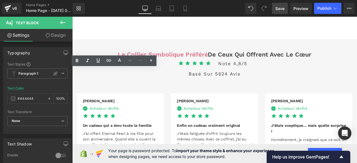
drag, startPoint x: 144, startPoint y: 89, endPoint x: 127, endPoint y: 99, distance: 19.4
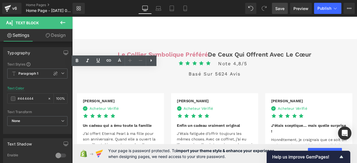
drag, startPoint x: 143, startPoint y: 89, endPoint x: 127, endPoint y: 101, distance: 19.6
click at [76, 61] on icon at bounding box center [77, 60] width 3 height 3
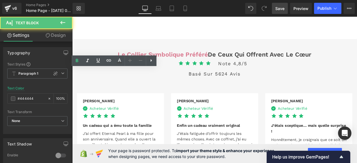
drag, startPoint x: 197, startPoint y: 98, endPoint x: 210, endPoint y: 98, distance: 12.3
click at [210, 12] on p "Estiment que leur proche a trouvé ce cadeau plus spécial et marquant que n’impo…" at bounding box center [240, 2] width 103 height 20
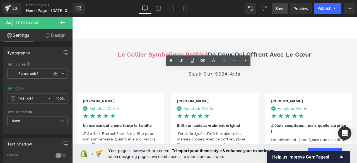
drag, startPoint x: 252, startPoint y: 98, endPoint x: 196, endPoint y: 100, distance: 55.5
click at [196, 12] on p "Estiment que leur proche a trouvé ce cadeau plus spécial et marquant que n’impo…" at bounding box center [240, 2] width 103 height 20
click at [171, 61] on icon at bounding box center [171, 60] width 7 height 7
click at [357, 12] on p "Recommandent Eternal Pearl pour sa qualité perçue haut de gamme et son rituel i…" at bounding box center [352, 2] width 103 height 20
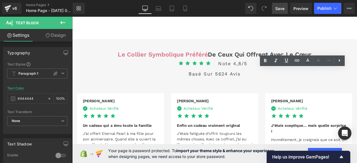
drag, startPoint x: 308, startPoint y: 99, endPoint x: 394, endPoint y: 101, distance: 85.9
click at [357, 12] on p "Recommandent Eternal Pearl pour sa qualité perçue haut de gamme et son rituel i…" at bounding box center [352, 2] width 103 height 20
click at [264, 61] on icon at bounding box center [265, 60] width 3 height 3
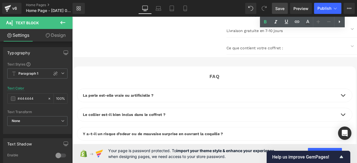
scroll to position [1644, 0]
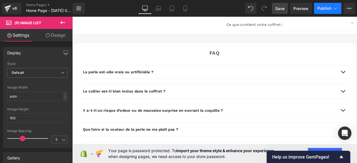
click at [320, 6] on span "Publish" at bounding box center [324, 8] width 14 height 4
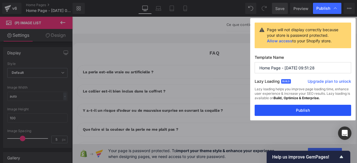
click at [301, 110] on button "Publish" at bounding box center [303, 110] width 96 height 11
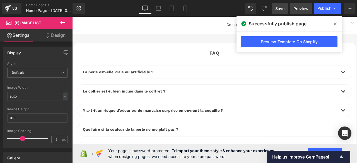
click at [304, 8] on span "Preview" at bounding box center [300, 9] width 15 height 6
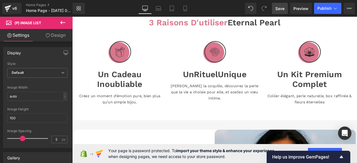
scroll to position [138, 0]
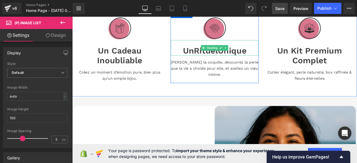
click at [282, 57] on h1 "Un Rituel Unique" at bounding box center [241, 57] width 104 height 12
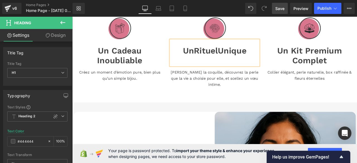
click at [280, 8] on span "Save" at bounding box center [279, 9] width 9 height 6
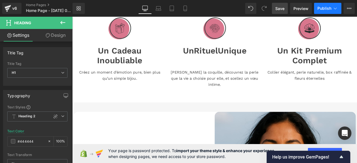
click at [324, 10] on span "Publish" at bounding box center [324, 8] width 14 height 4
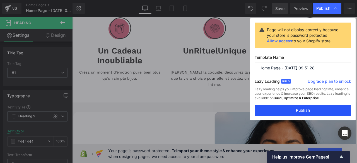
click at [303, 110] on button "Publish" at bounding box center [303, 110] width 96 height 11
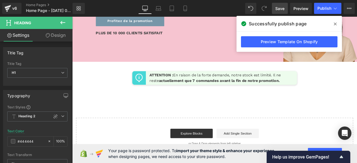
scroll to position [2034, 0]
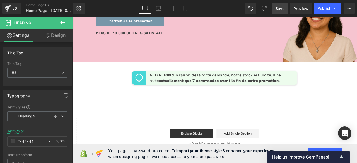
click at [279, 7] on span "Save" at bounding box center [279, 9] width 9 height 6
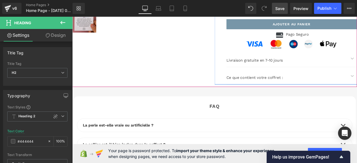
scroll to position [1644, 0]
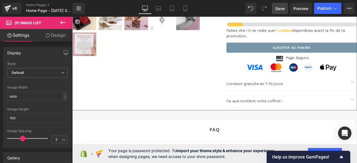
scroll to position [1588, 0]
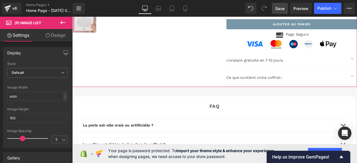
click at [153, 11] on span "(P) Image List" at bounding box center [156, 7] width 30 height 8
click at [161, 11] on span "(P) Image List" at bounding box center [156, 7] width 30 height 8
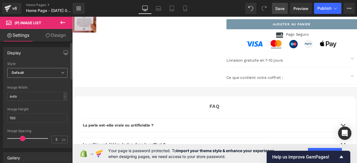
click at [52, 72] on span "Default" at bounding box center [37, 73] width 60 height 10
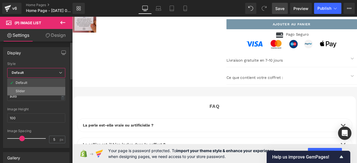
click at [32, 89] on li "Slider" at bounding box center [36, 91] width 58 height 8
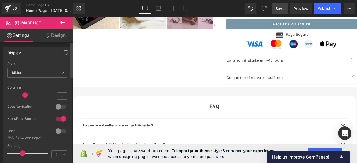
drag, startPoint x: 40, startPoint y: 97, endPoint x: 26, endPoint y: 97, distance: 13.9
click at [26, 97] on div at bounding box center [29, 94] width 38 height 11
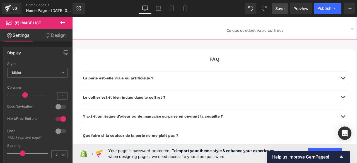
scroll to position [1672, 0]
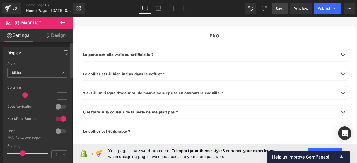
click at [55, 120] on div at bounding box center [60, 119] width 13 height 9
click at [59, 120] on div at bounding box center [60, 119] width 13 height 9
click at [61, 106] on div at bounding box center [60, 106] width 13 height 9
click at [57, 117] on div at bounding box center [60, 119] width 13 height 9
click at [62, 119] on div at bounding box center [60, 119] width 13 height 9
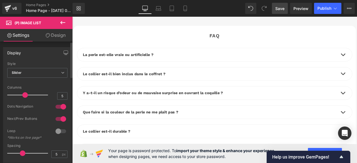
click at [56, 119] on div at bounding box center [60, 119] width 13 height 9
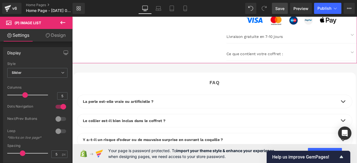
scroll to position [1644, 0]
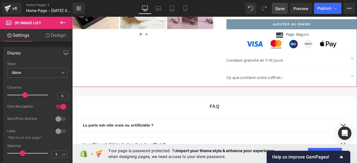
scroll to position [1616, 0]
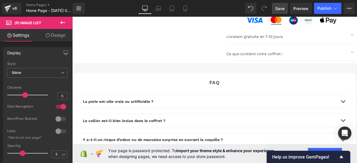
click at [279, 8] on span "Save" at bounding box center [279, 9] width 9 height 6
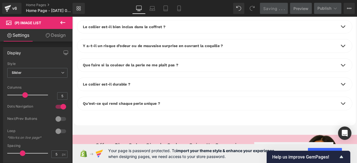
scroll to position [1755, 0]
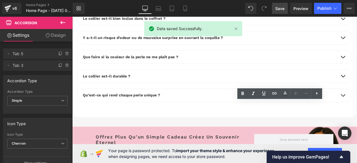
scroll to position [1811, 0]
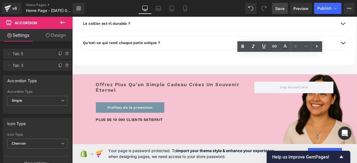
scroll to position [1783, 0]
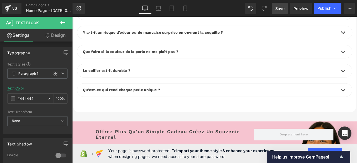
click at [280, 6] on span "Save" at bounding box center [279, 9] width 9 height 6
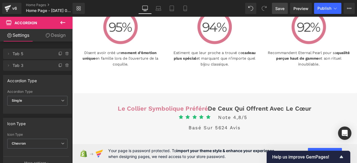
scroll to position [1030, 0]
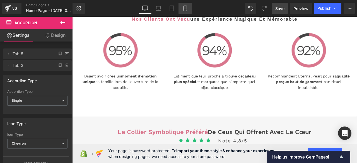
click at [185, 8] on icon at bounding box center [185, 9] width 6 height 6
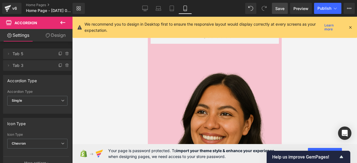
scroll to position [2780, 0]
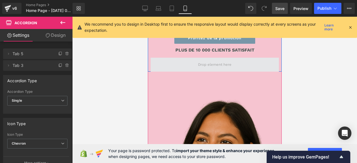
click at [227, 69] on span at bounding box center [214, 65] width 37 height 8
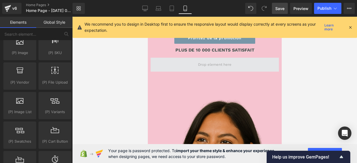
click at [259, 72] on span at bounding box center [214, 65] width 128 height 14
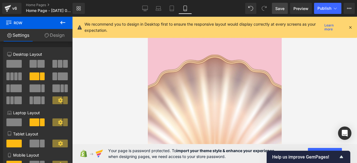
scroll to position [0, 0]
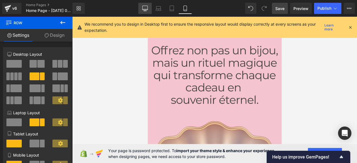
click at [146, 6] on icon at bounding box center [145, 9] width 6 height 6
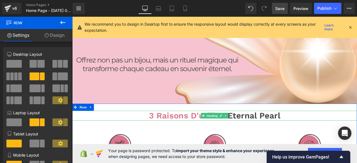
click at [217, 135] on span "3 Raisons D'utiliser" at bounding box center [209, 134] width 93 height 12
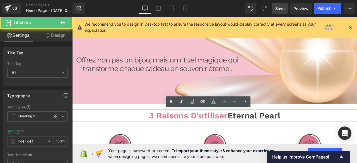
click at [251, 135] on span "3 Raisons D'utiliser" at bounding box center [209, 134] width 93 height 12
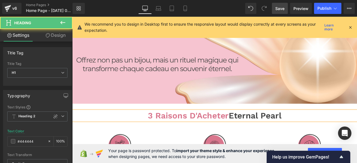
click at [224, 135] on span "3 Raisons D'Acheter" at bounding box center [210, 134] width 96 height 12
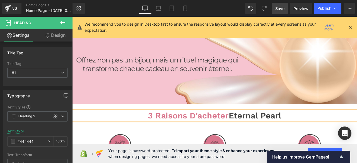
click at [280, 10] on span "Save" at bounding box center [279, 9] width 9 height 6
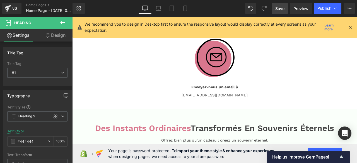
scroll to position [753, 0]
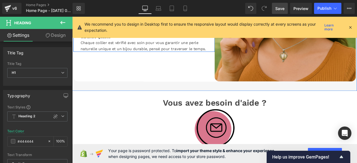
click at [82, 31] on div "si vous n’êtes pas totalement enchanté(e), vous pouvez retourner le collier sou…" at bounding box center [157, 24] width 151 height 14
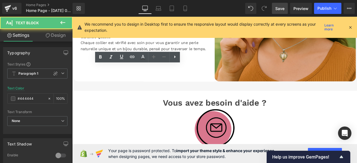
click at [82, 31] on div "si vous n’êtes pas totalement enchanté(e), vous pouvez retourner le collier sou…" at bounding box center [157, 24] width 151 height 14
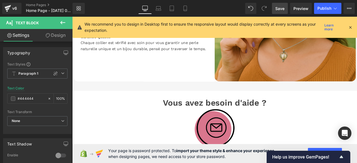
click at [279, 9] on span "Save" at bounding box center [279, 9] width 9 height 6
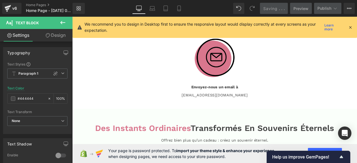
scroll to position [864, 0]
